Goal: Task Accomplishment & Management: Use online tool/utility

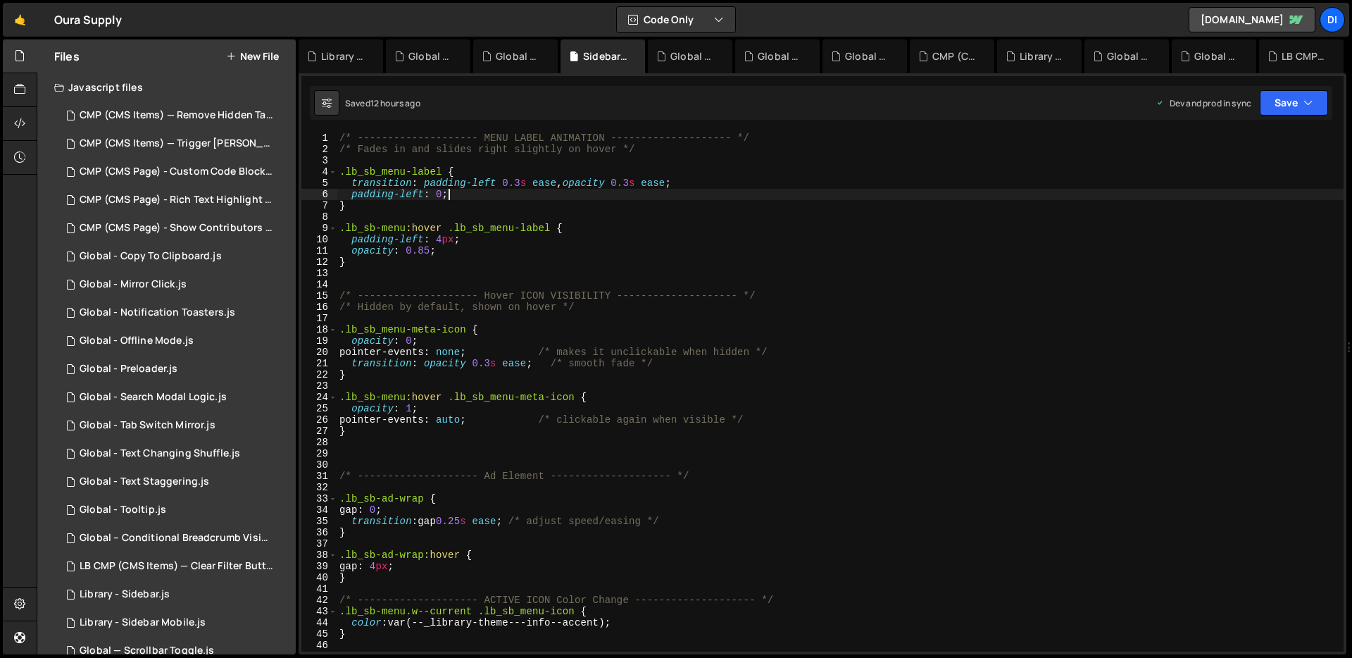
click at [523, 191] on div "/* -------------------- MENU LABEL ANIMATION -------------------- */ /* Fades i…" at bounding box center [840, 402] width 1007 height 541
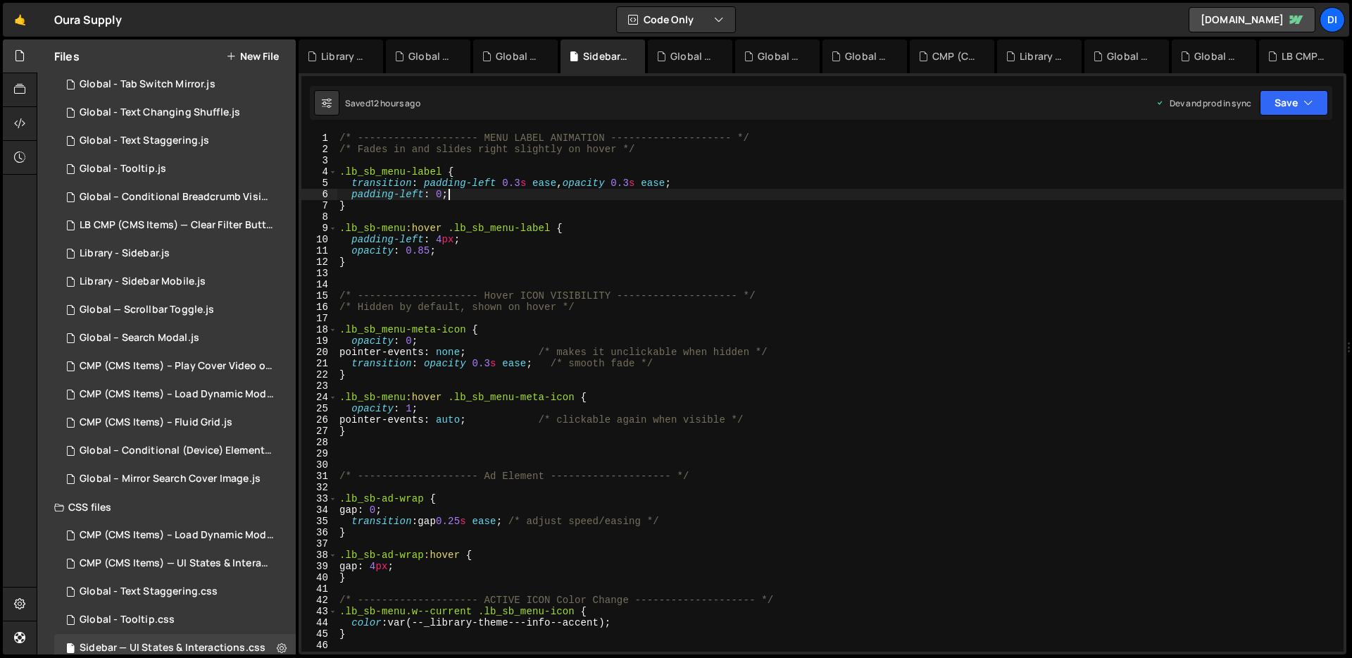
scroll to position [363, 0]
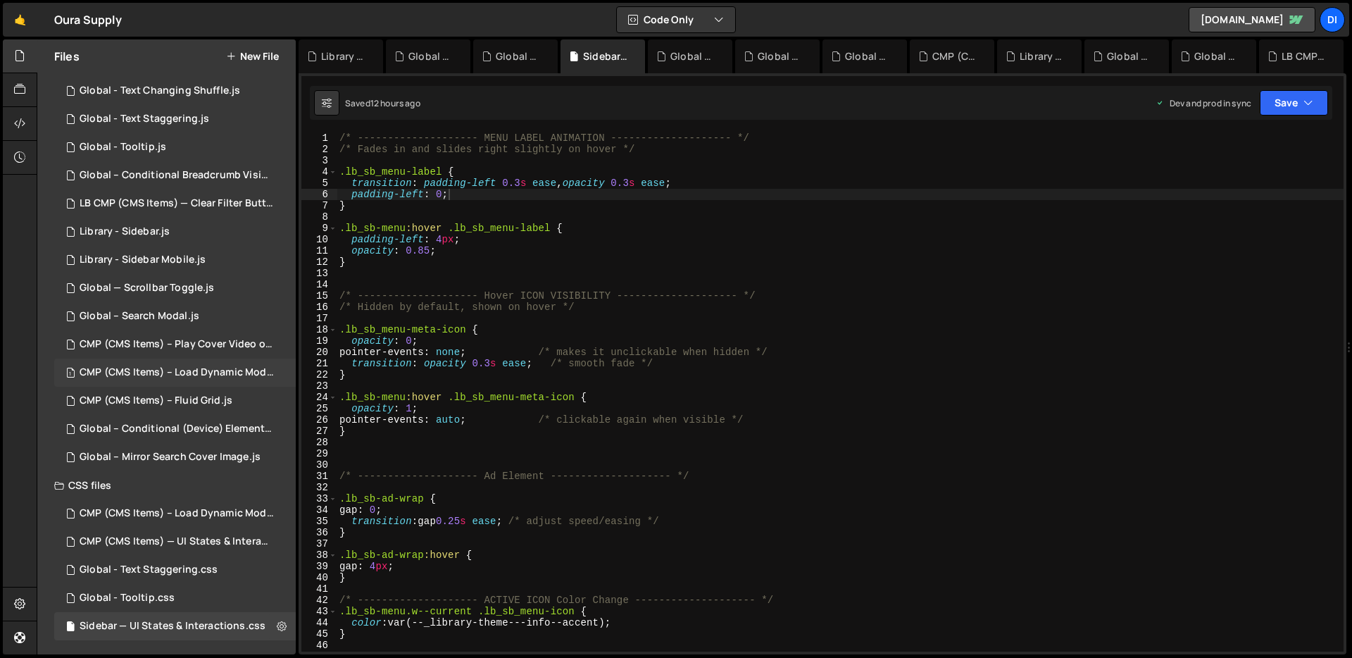
click at [229, 382] on div "1 CMP (CMS Items) – Load Dynamic Modal (AJAX).js 0" at bounding box center [177, 372] width 246 height 28
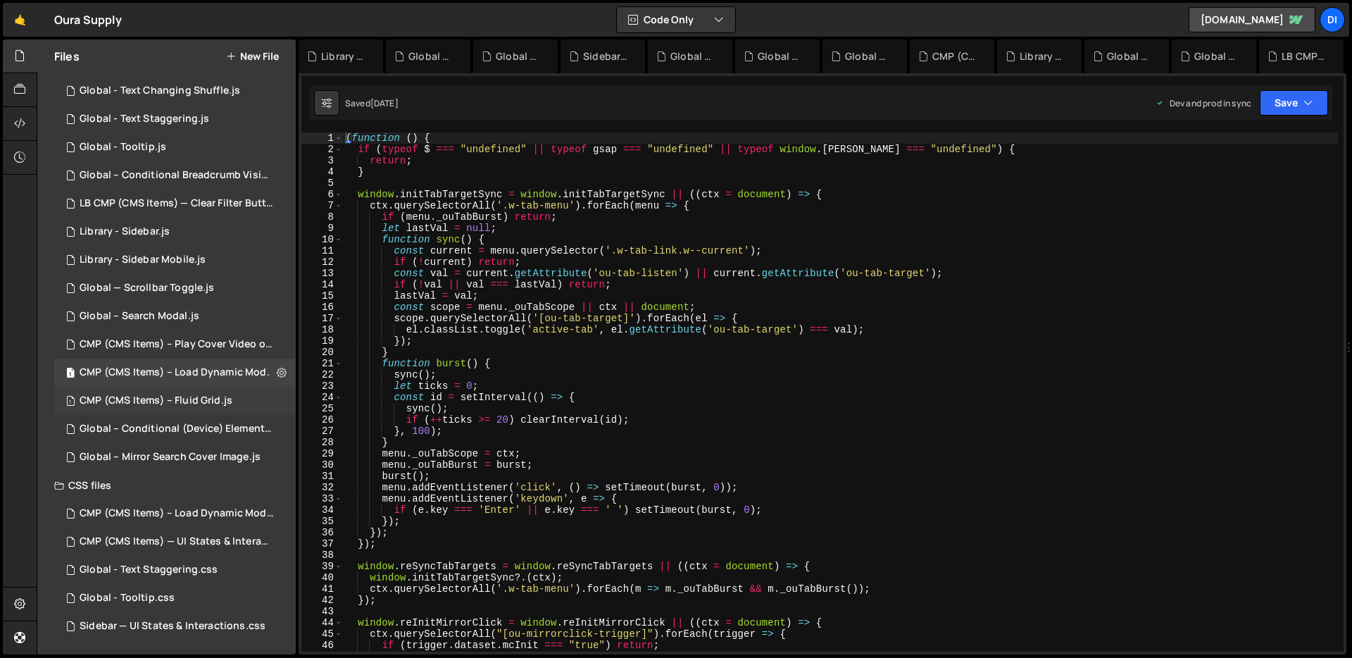
click at [196, 389] on div "1 CMP (CMS Items) – Fluid Grid.js 0" at bounding box center [174, 401] width 241 height 28
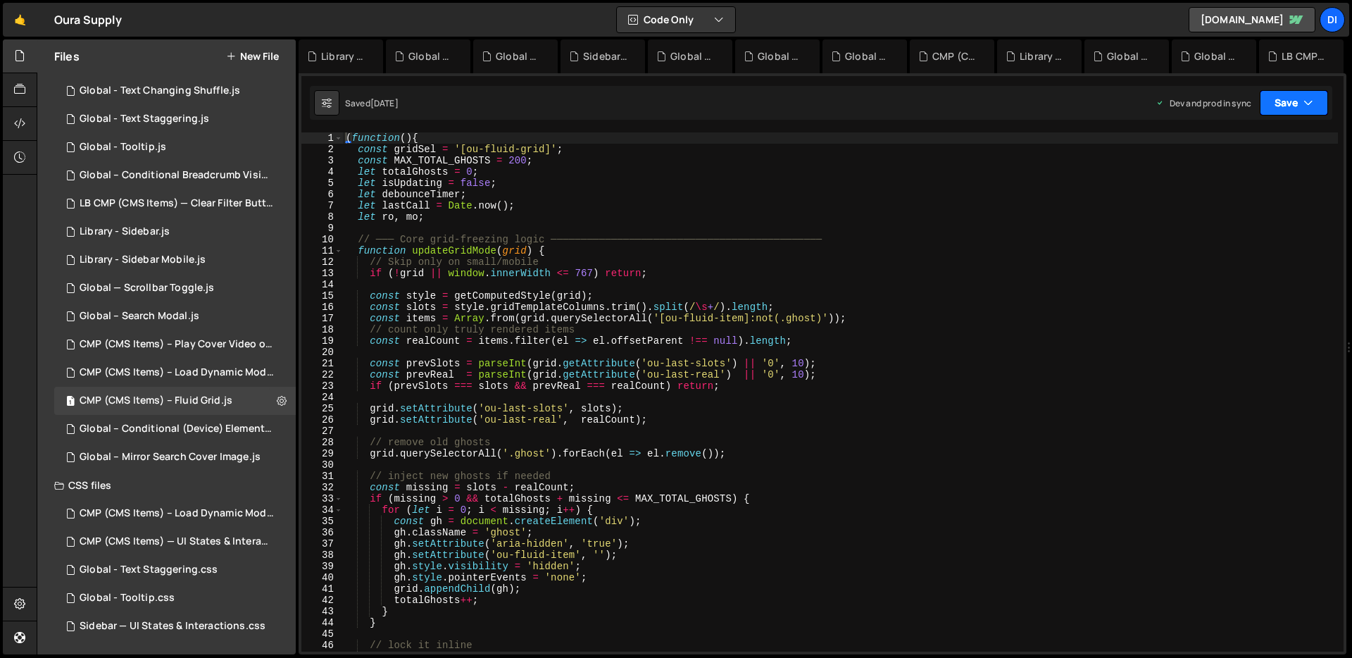
click at [1312, 111] on button "Save" at bounding box center [1294, 102] width 68 height 25
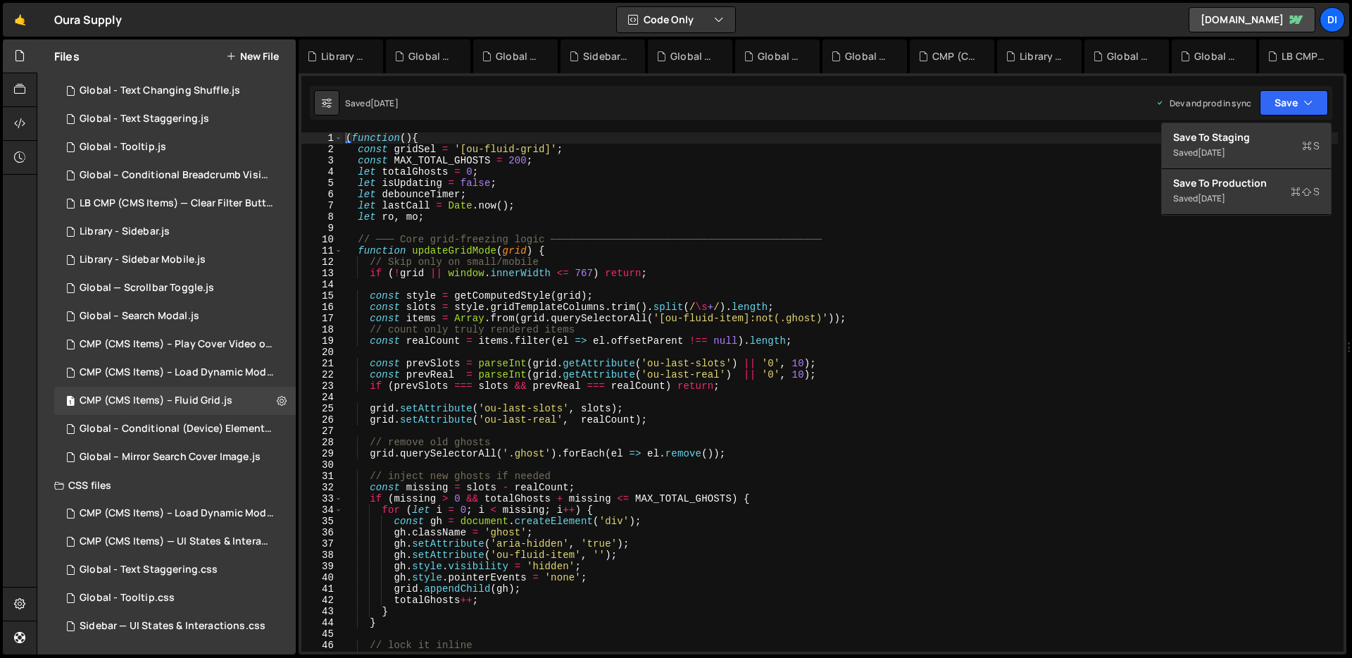
click at [972, 236] on div "( function ( ) { const gridSel = '[ou-fluid-grid]' ; const MAX_TOTAL_GHOSTS = 2…" at bounding box center [840, 402] width 995 height 541
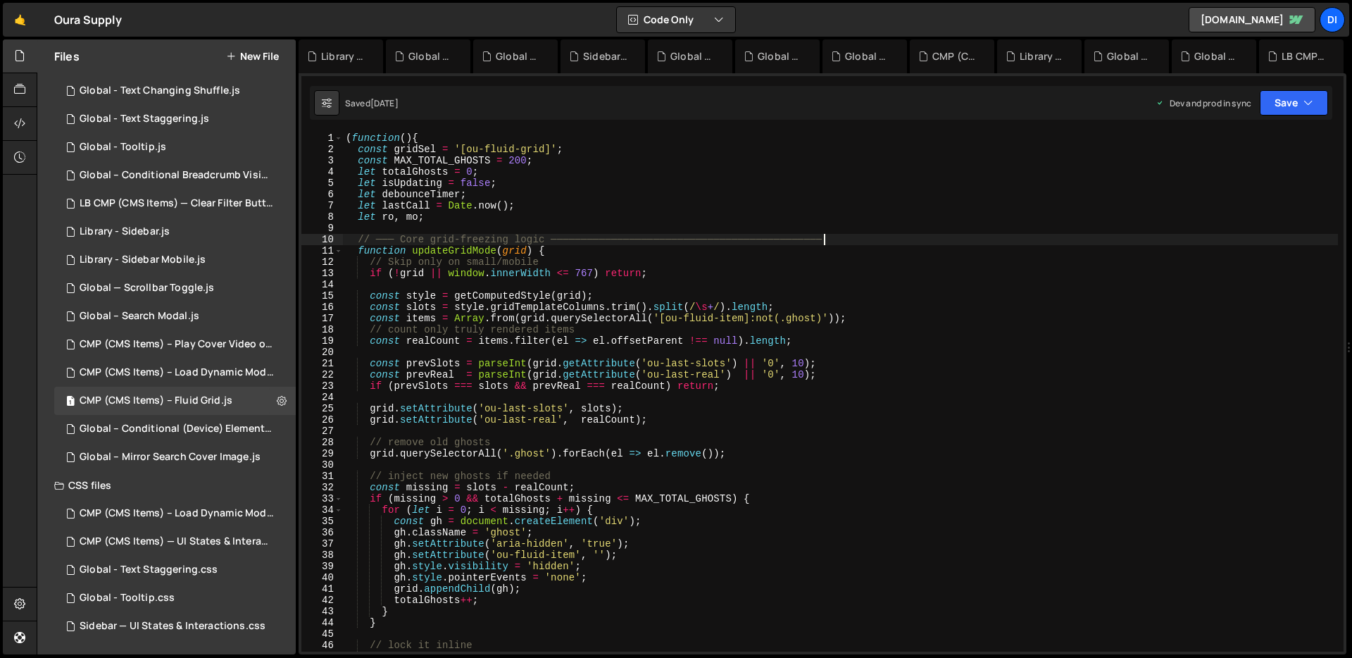
type textarea "})();"
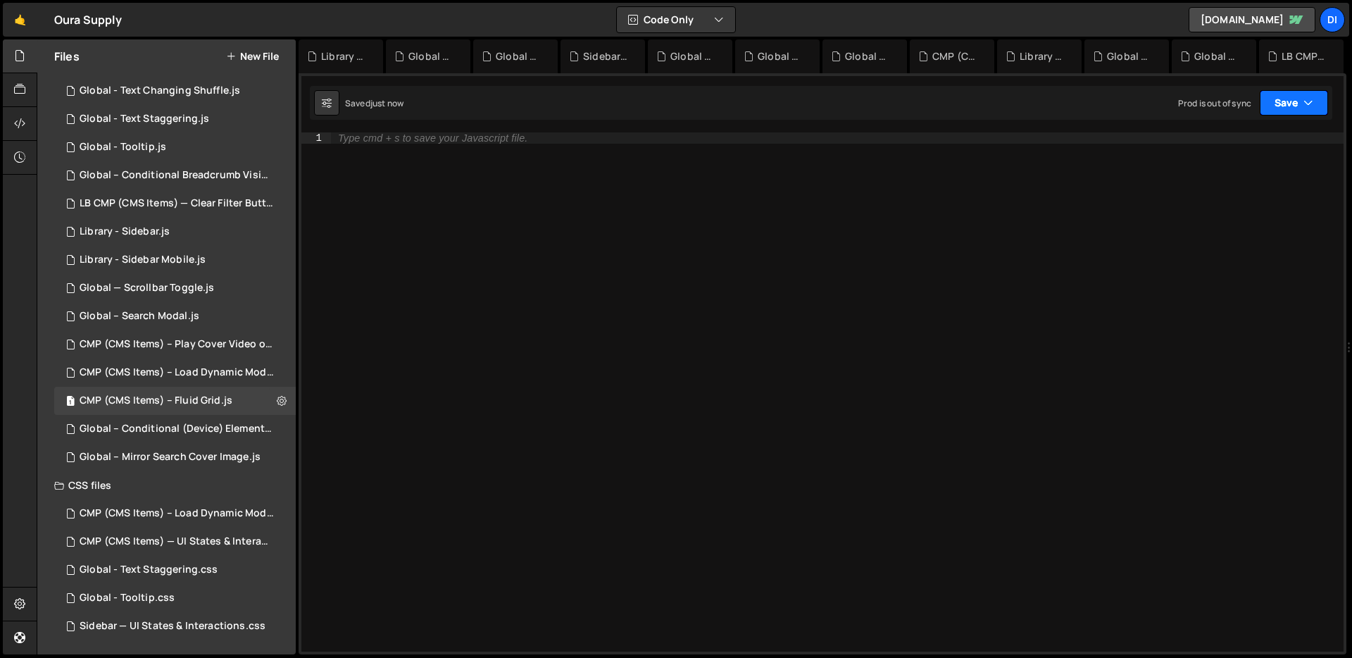
click at [1305, 104] on icon "button" at bounding box center [1308, 103] width 10 height 14
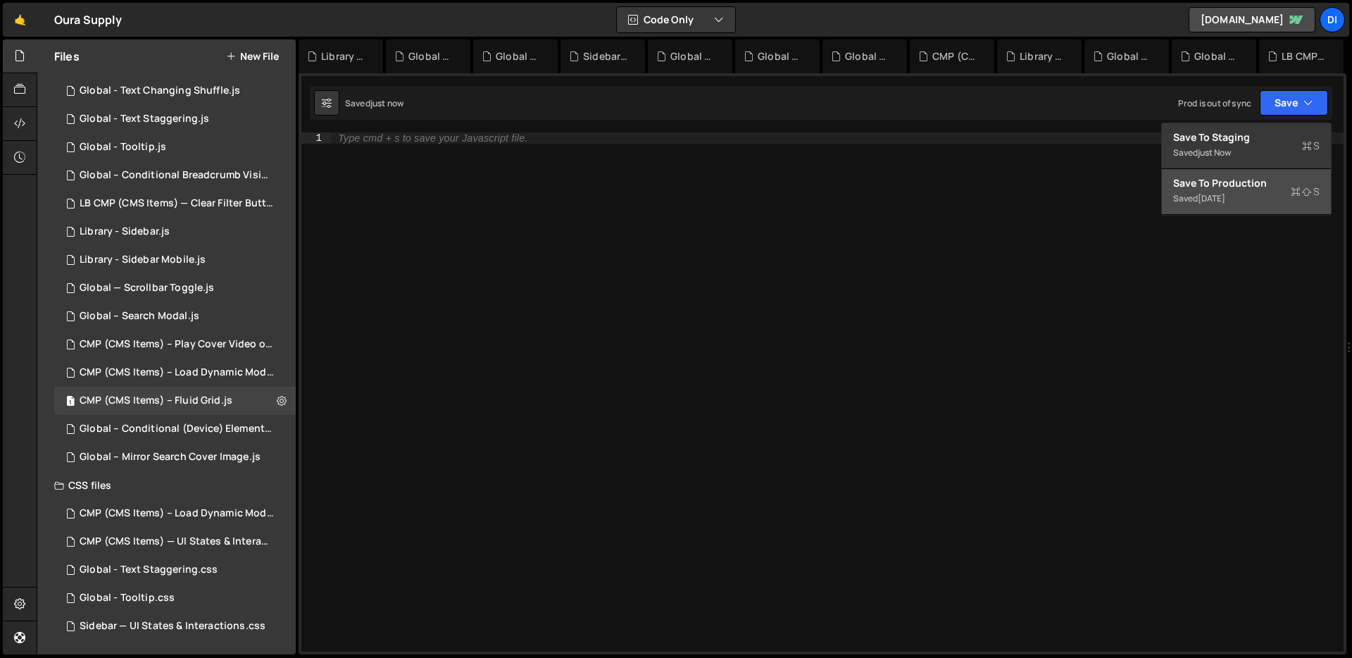
click at [1278, 182] on div "Save to Production S" at bounding box center [1246, 183] width 146 height 14
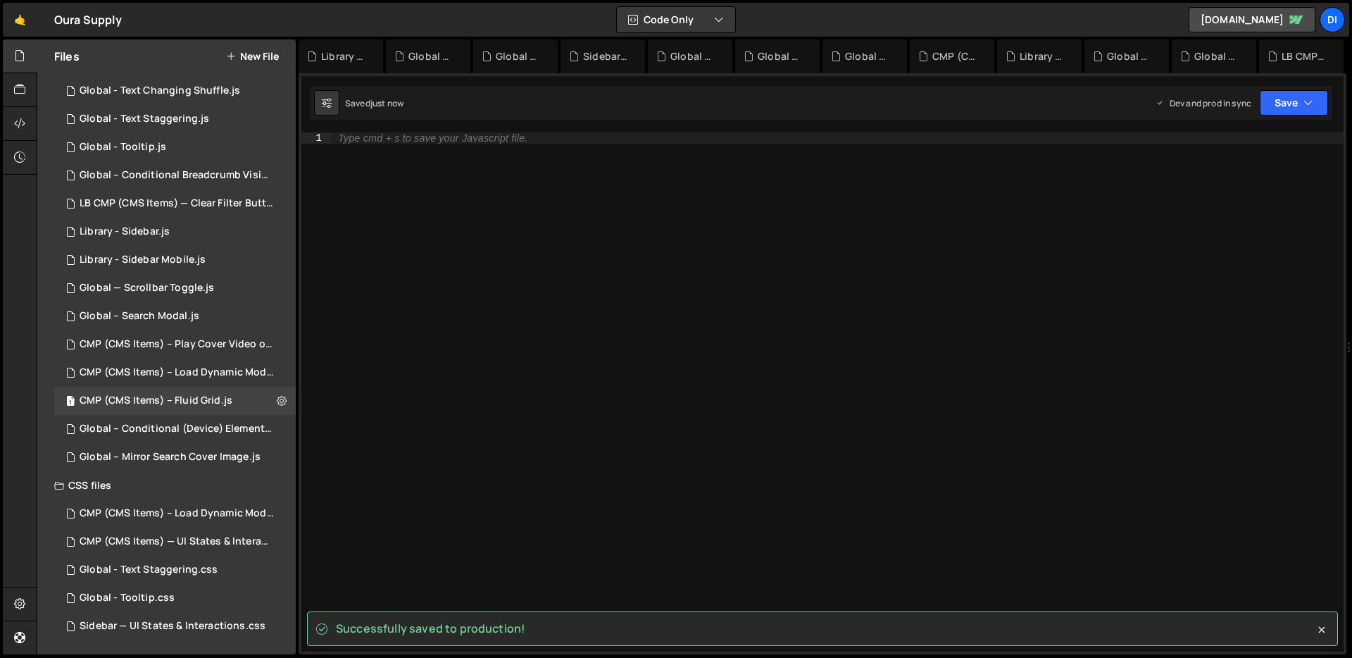
click at [394, 156] on div "Type cmd + s to save your Javascript file." at bounding box center [837, 402] width 1012 height 541
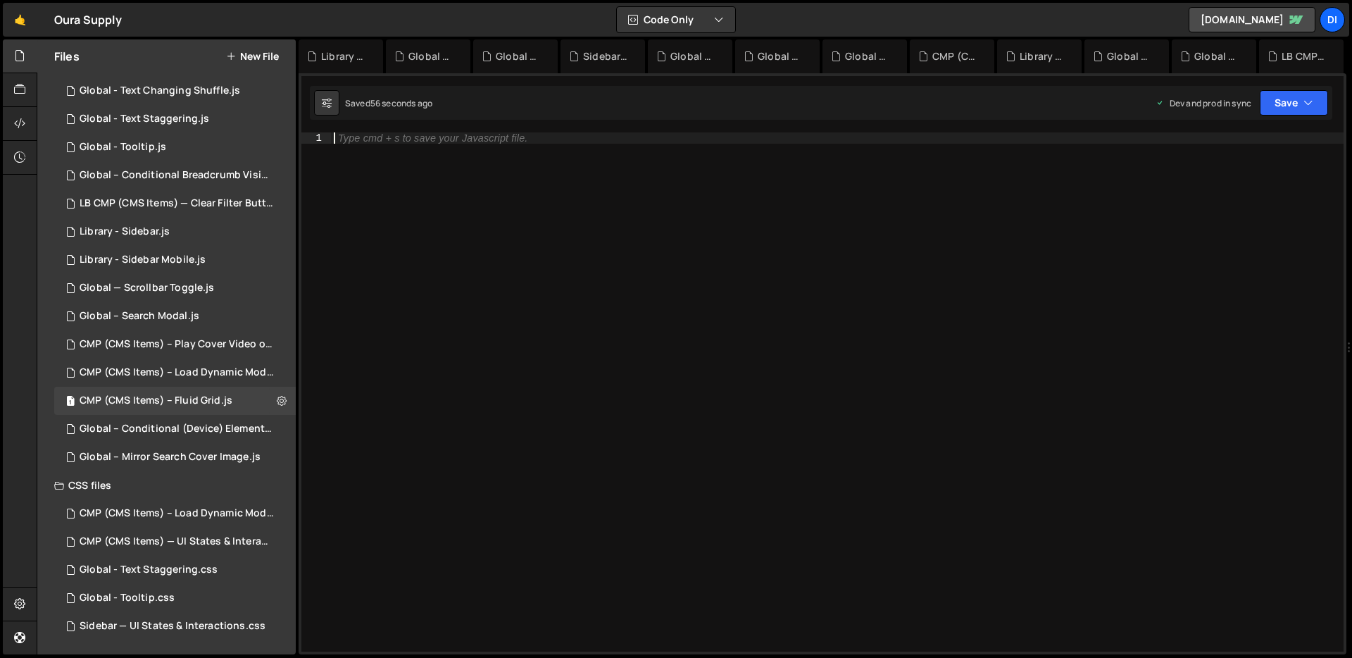
click at [432, 156] on div "Type cmd + s to save your Javascript file." at bounding box center [837, 402] width 1012 height 541
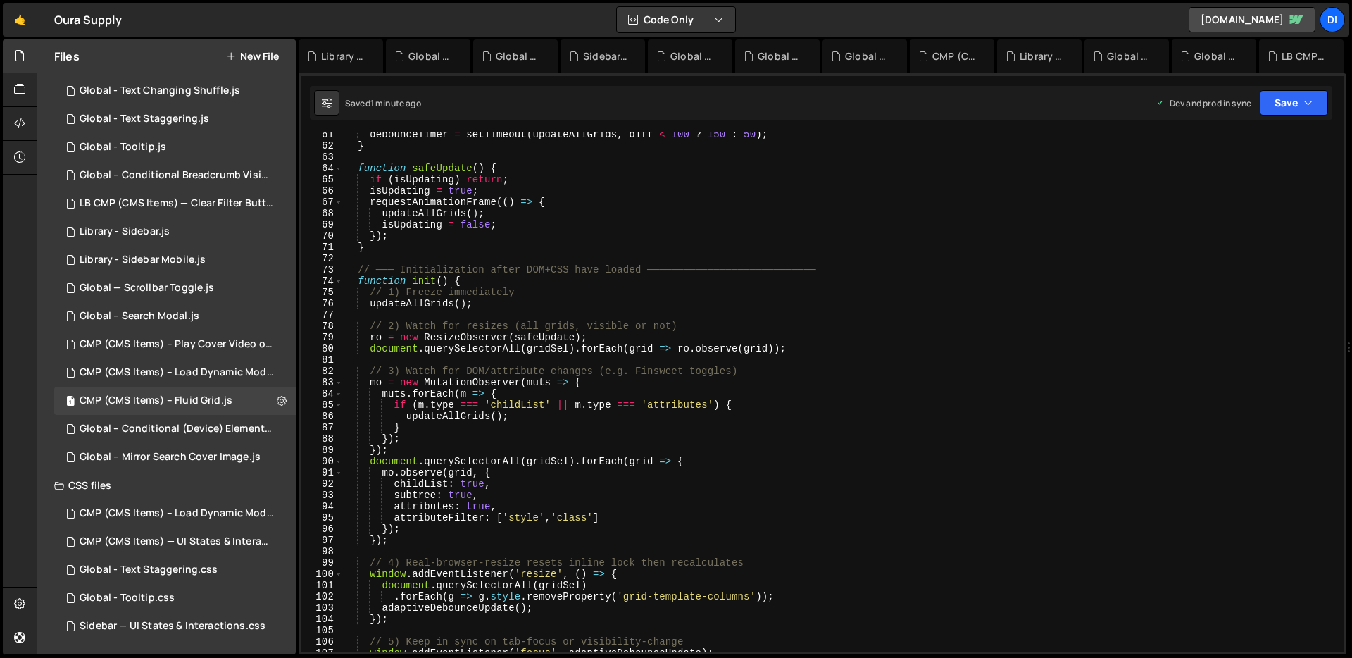
scroll to position [391, 0]
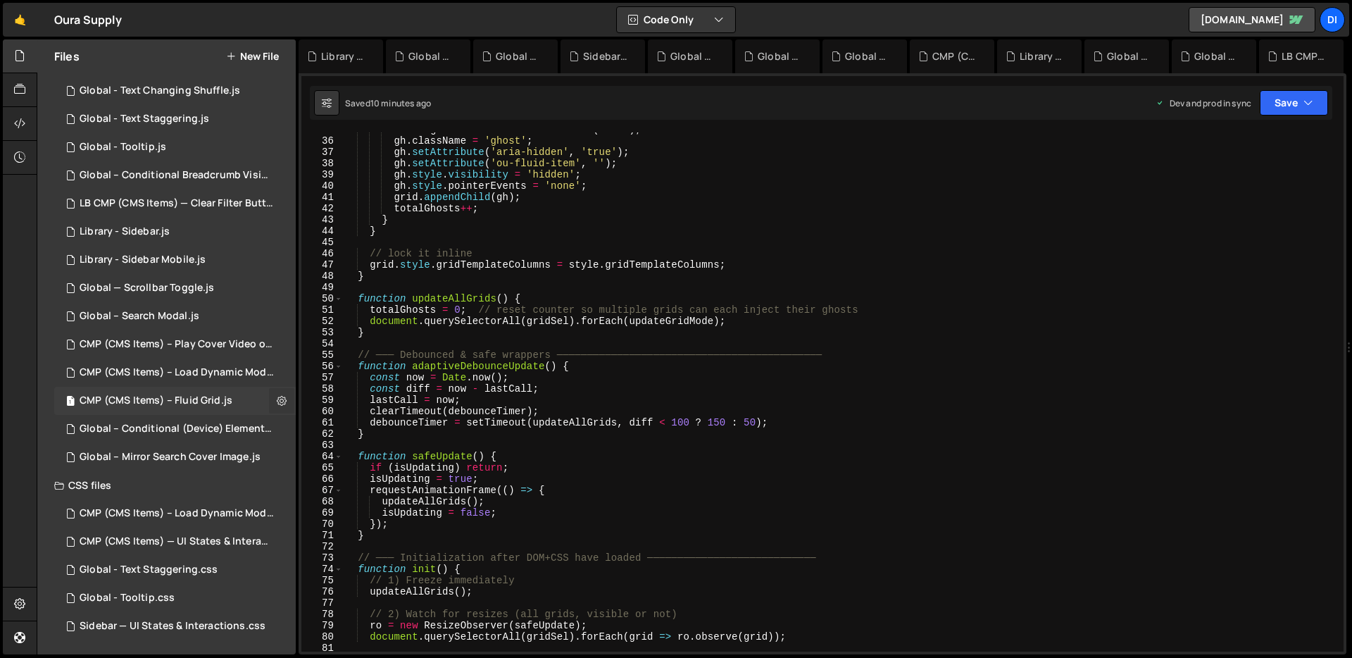
click at [286, 395] on button at bounding box center [281, 400] width 25 height 25
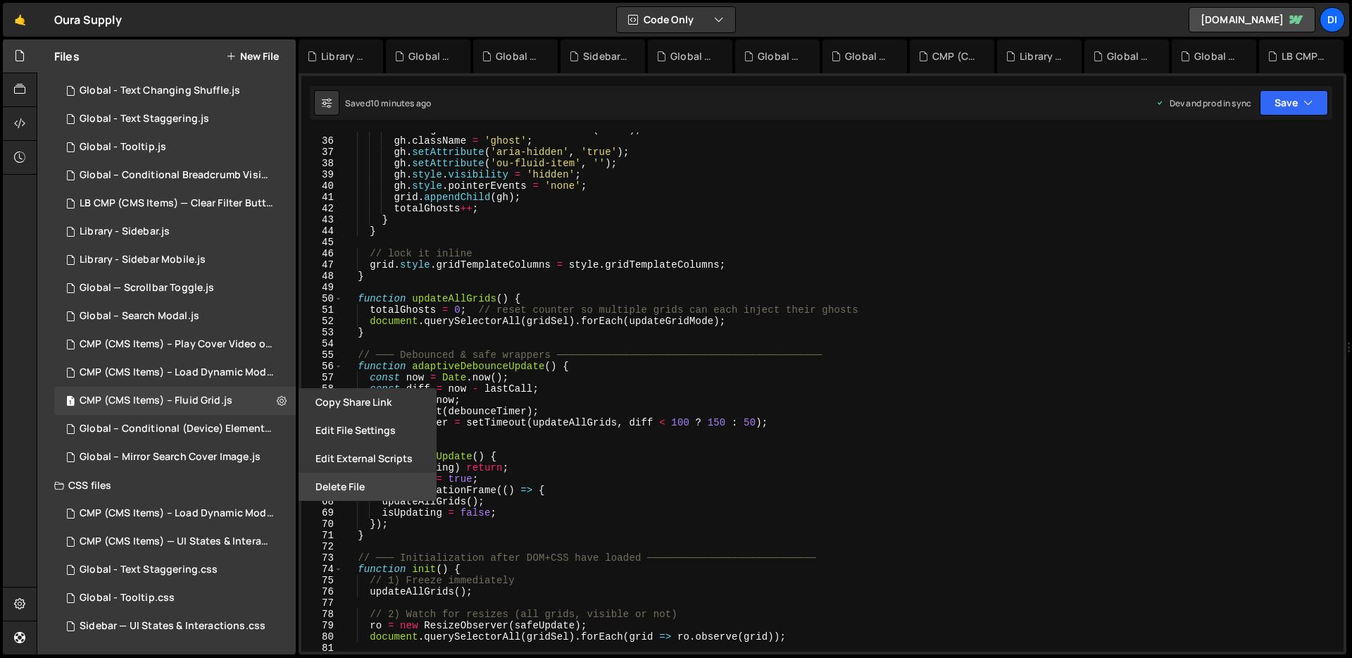
click at [339, 481] on button "Delete File" at bounding box center [368, 486] width 138 height 28
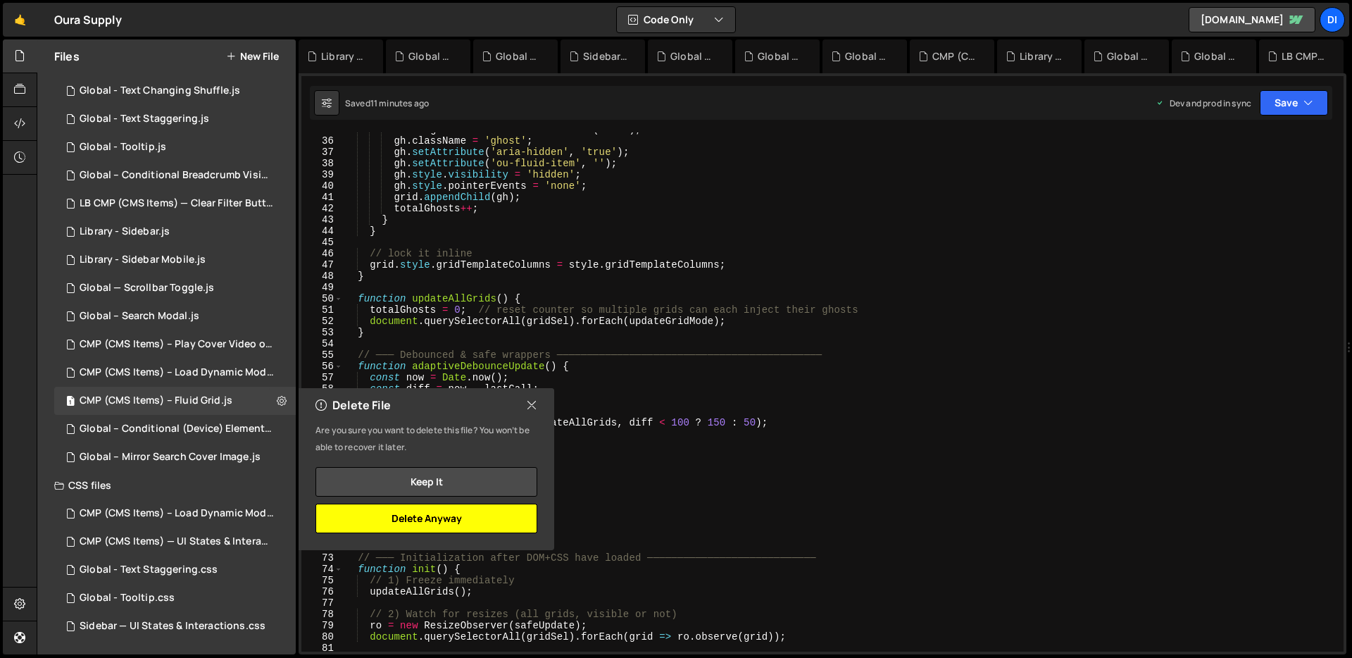
click at [418, 508] on button "Delete Anyway" at bounding box center [426, 518] width 222 height 30
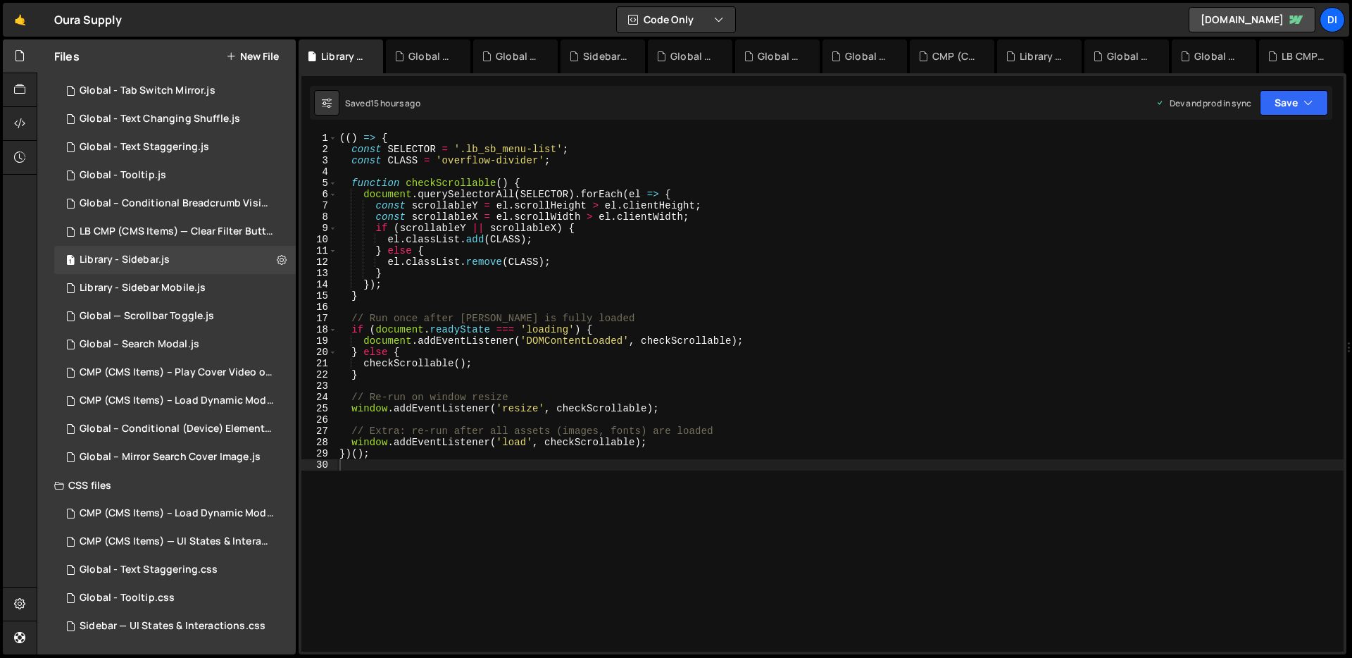
scroll to position [334, 0]
type textarea "window.addEventListener('resize', checkScrollable);"
click at [525, 413] on div "(( ) => { const SELECTOR = '.lb_sb_menu-list' ; const CLASS = 'overflow-divider…" at bounding box center [840, 402] width 1007 height 541
